Goal: Transaction & Acquisition: Purchase product/service

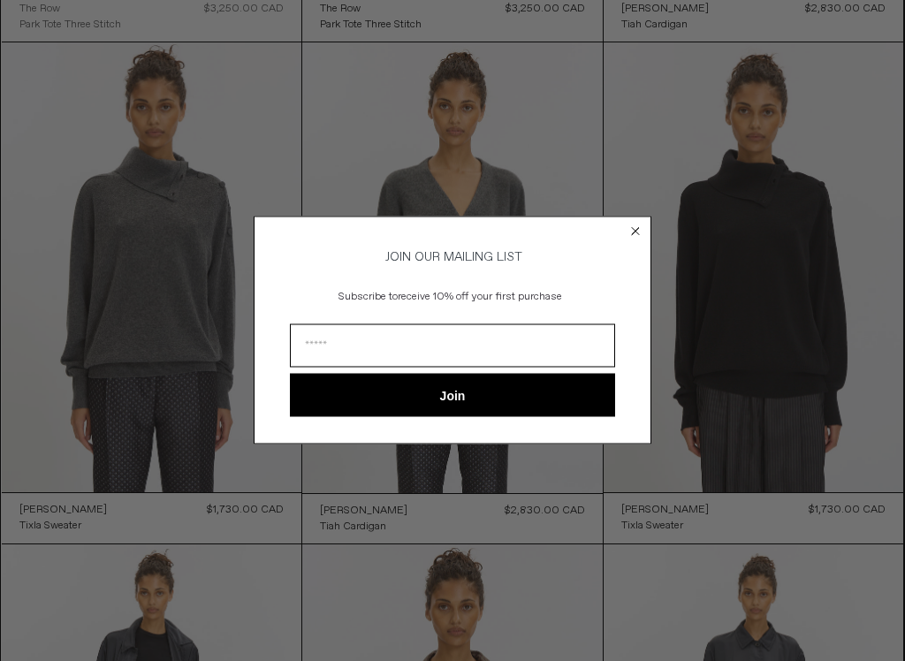
click at [649, 206] on div "Close dialog JOIN OUR MAILING LIST Subscribe to receive 10% off your first purc…" at bounding box center [453, 330] width 398 height 263
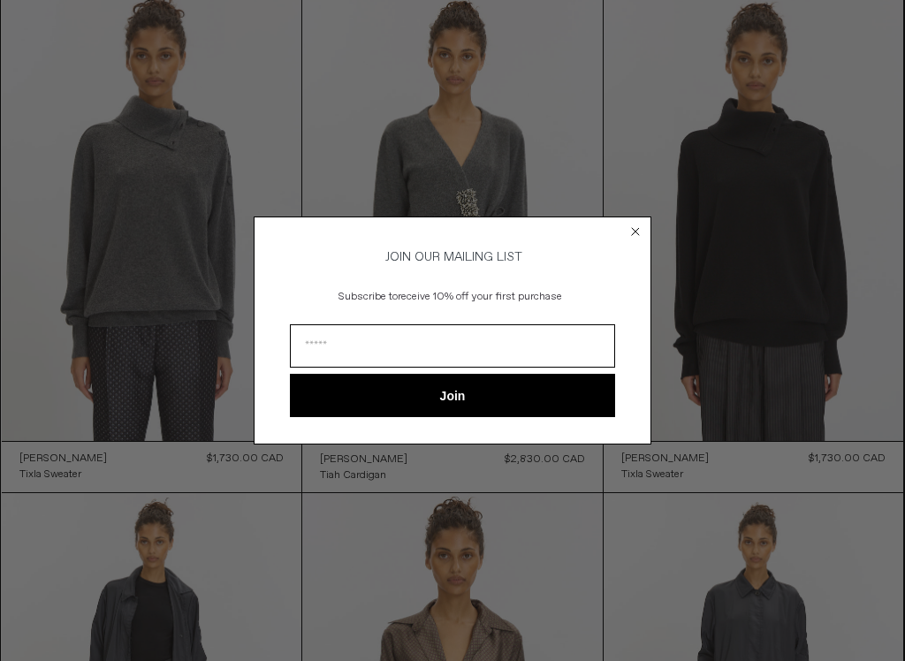
click at [638, 223] on icon "Close dialog" at bounding box center [636, 232] width 18 height 18
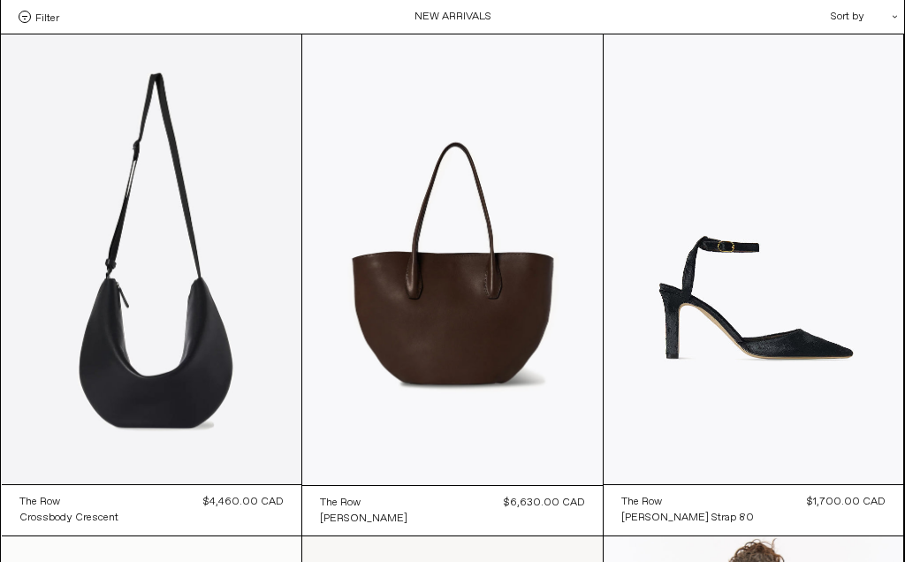
scroll to position [0, 0]
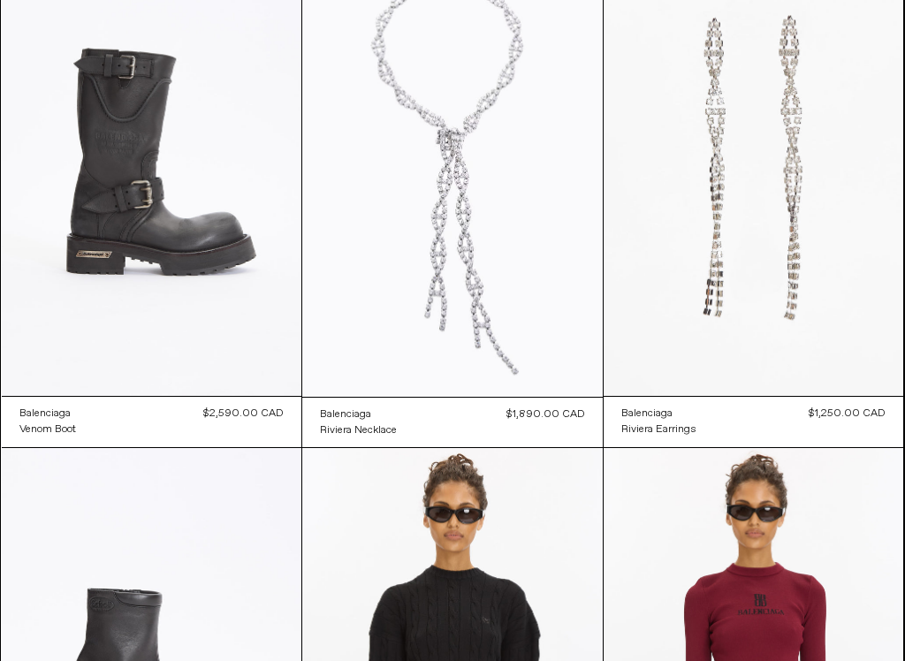
scroll to position [2123, 0]
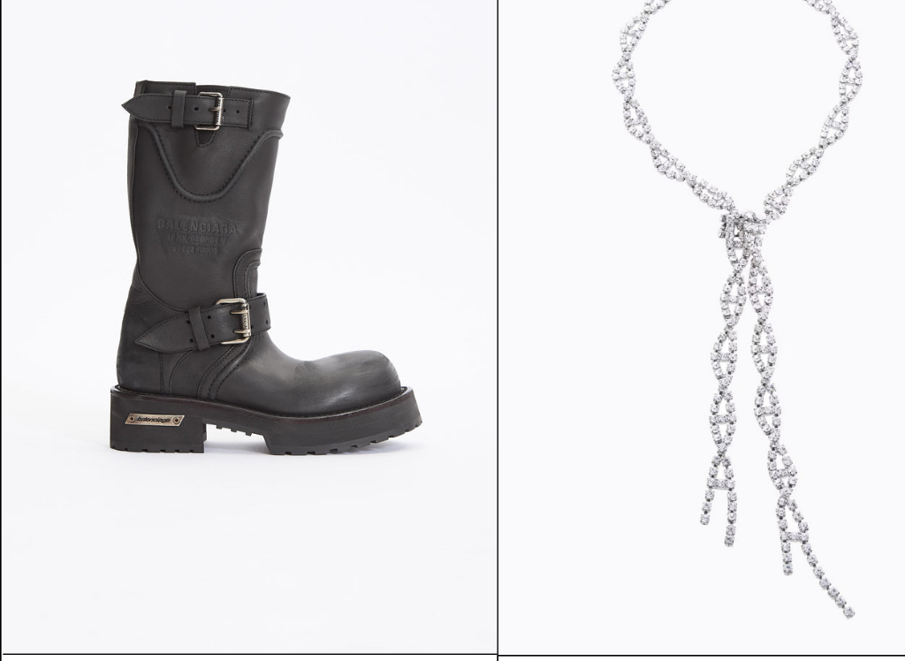
click at [153, 203] on at bounding box center [152, 211] width 300 height 450
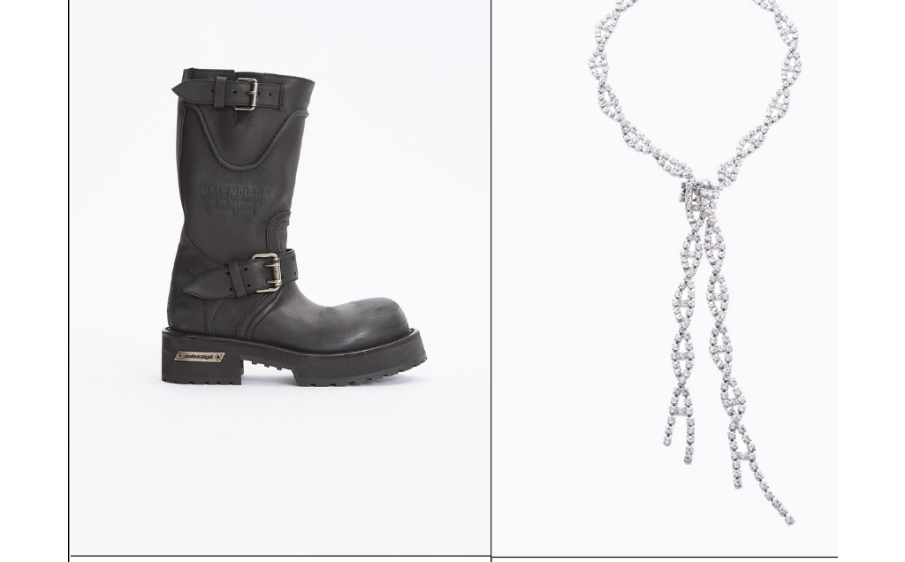
scroll to position [1975, 0]
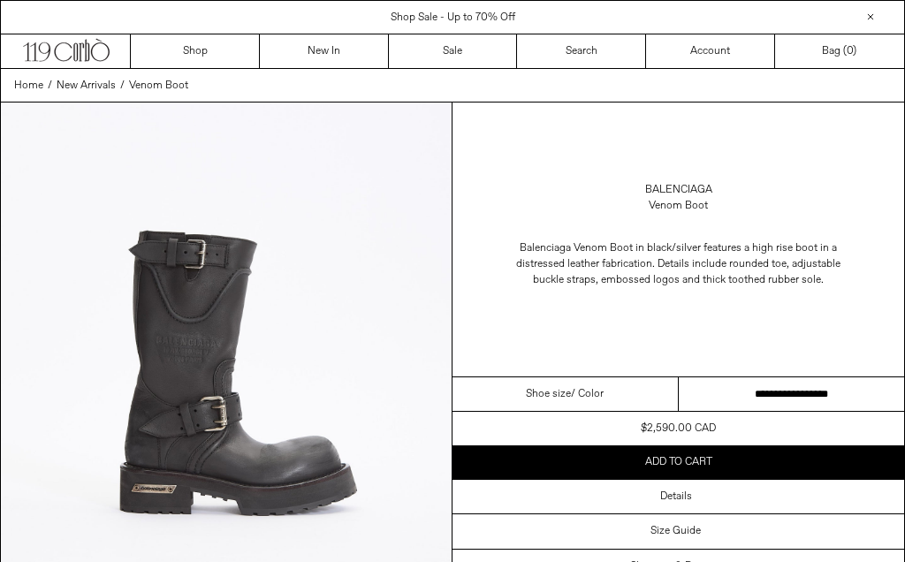
click at [781, 384] on select "**********" at bounding box center [792, 394] width 226 height 34
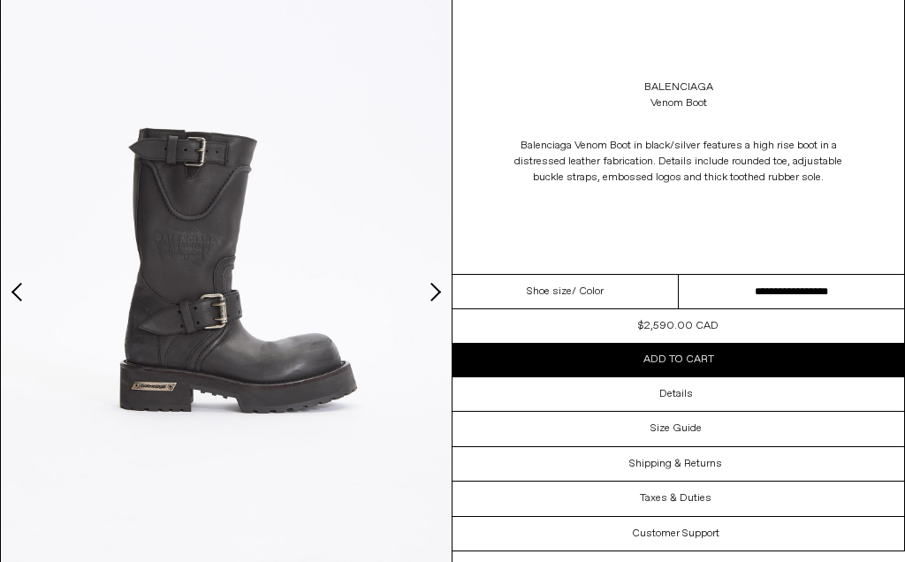
click at [674, 397] on h3 "Details" at bounding box center [676, 394] width 34 height 12
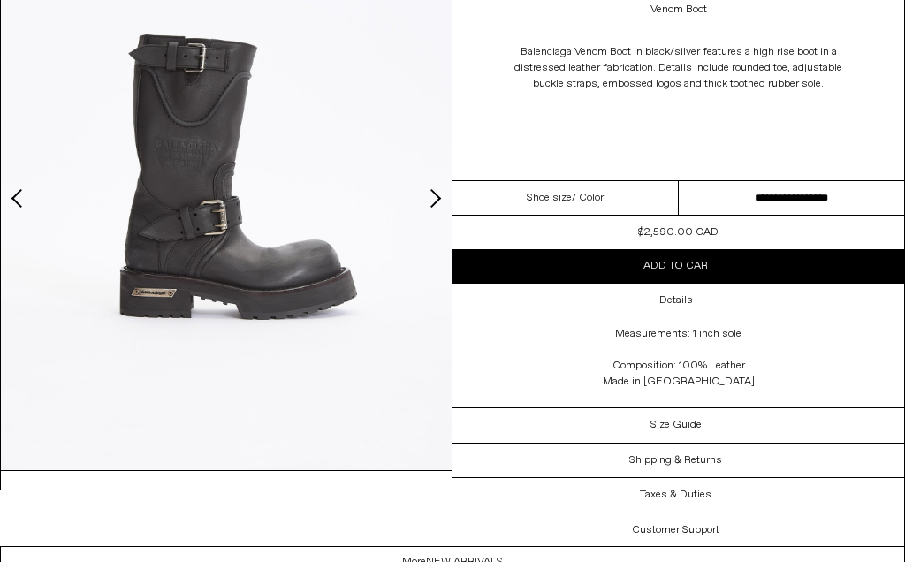
scroll to position [413, 0]
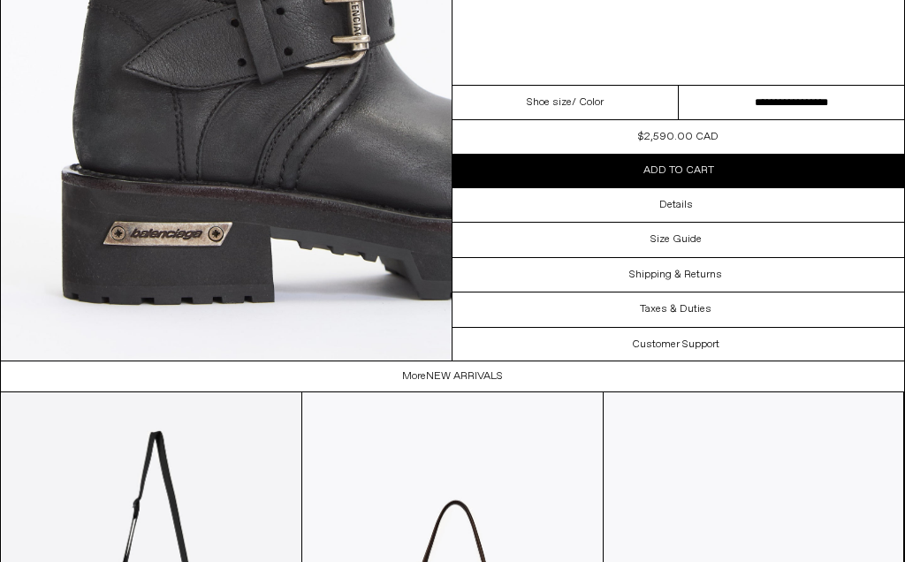
scroll to position [2374, 0]
